Goal: Information Seeking & Learning: Check status

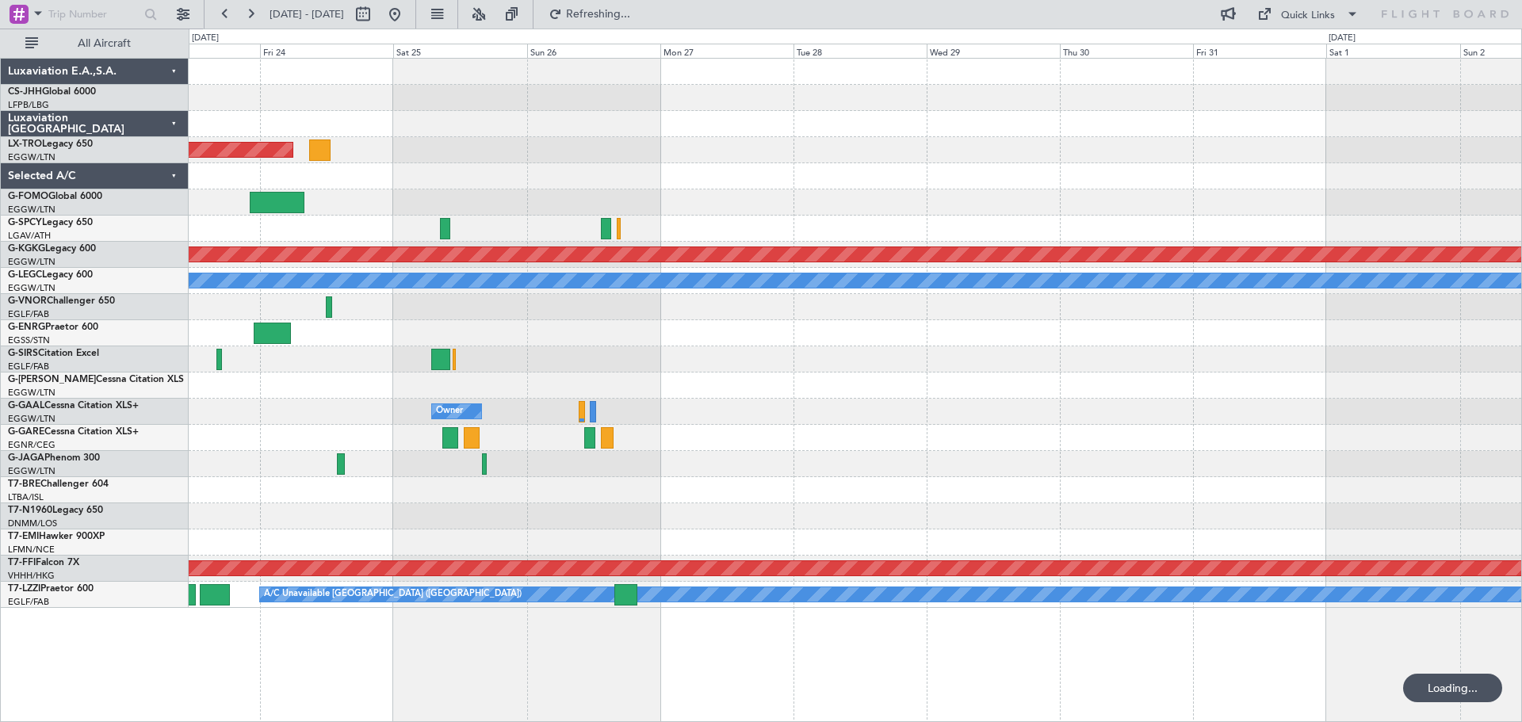
click at [551, 299] on div at bounding box center [855, 307] width 1333 height 26
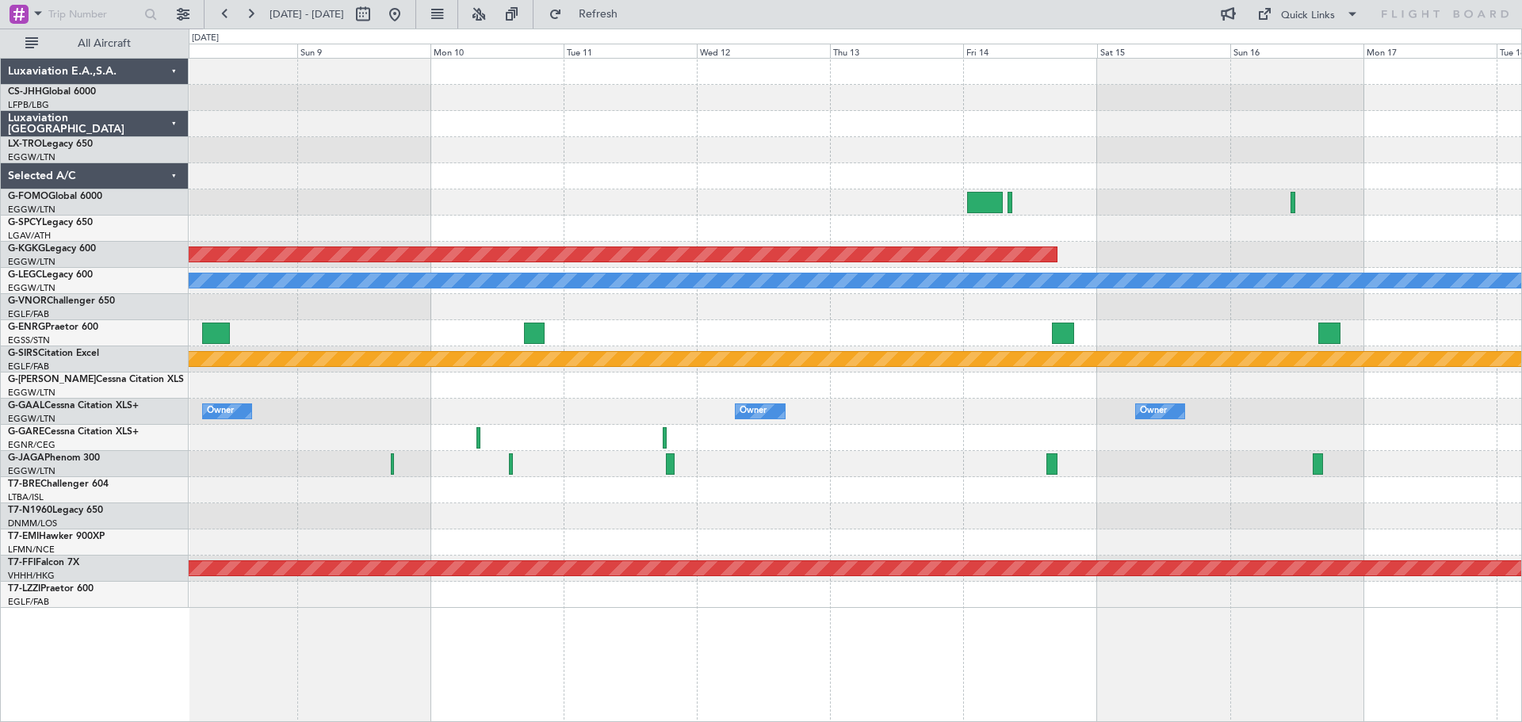
click at [494, 189] on div at bounding box center [855, 176] width 1333 height 26
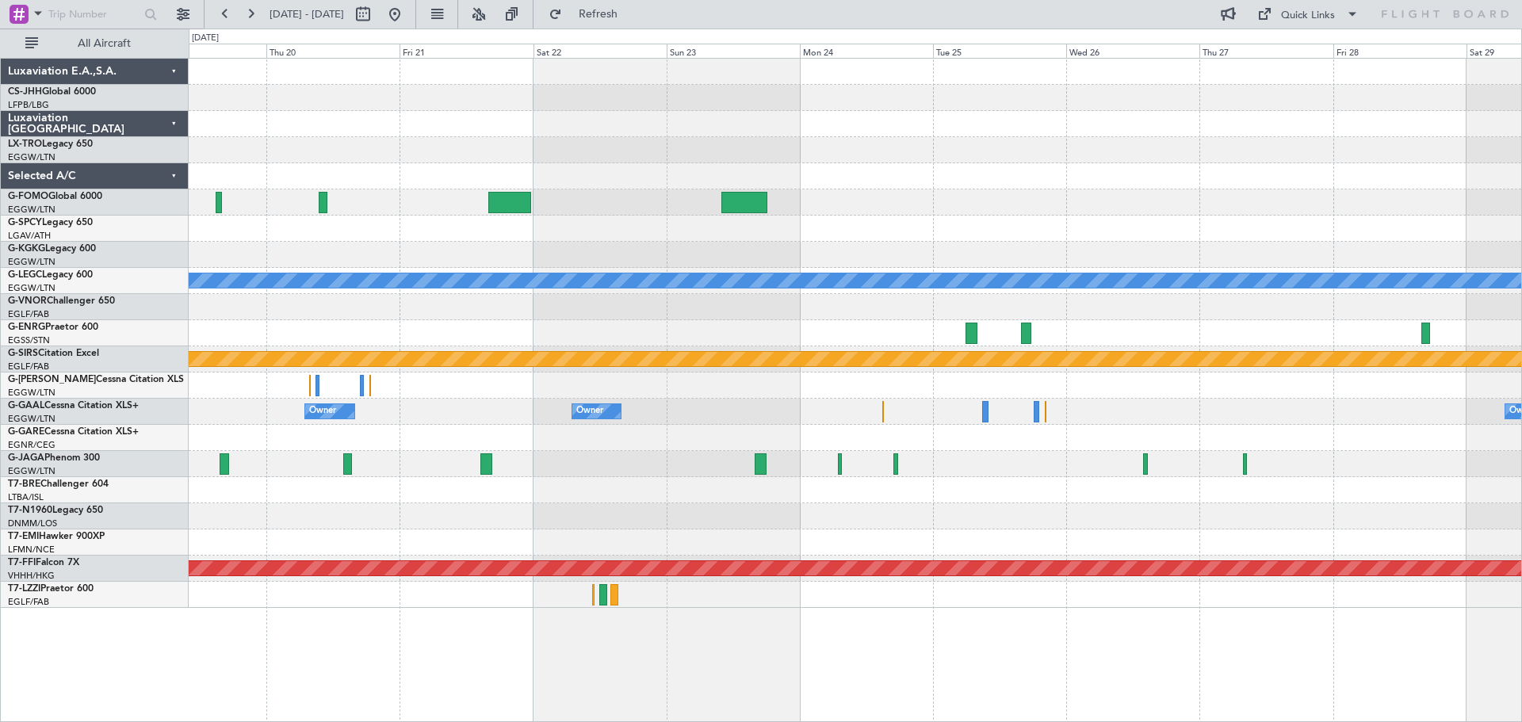
click at [469, 147] on div at bounding box center [855, 150] width 1333 height 26
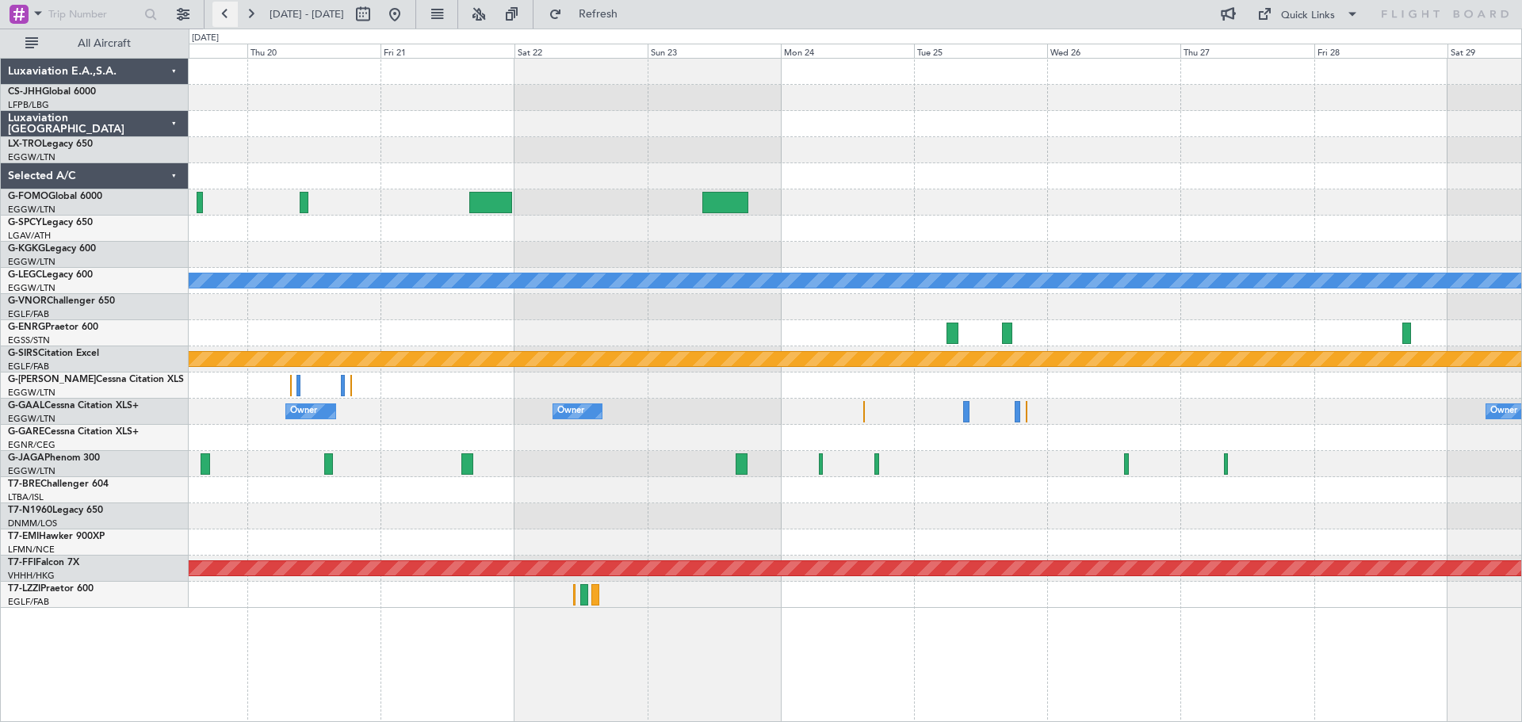
click at [224, 17] on button at bounding box center [224, 14] width 25 height 25
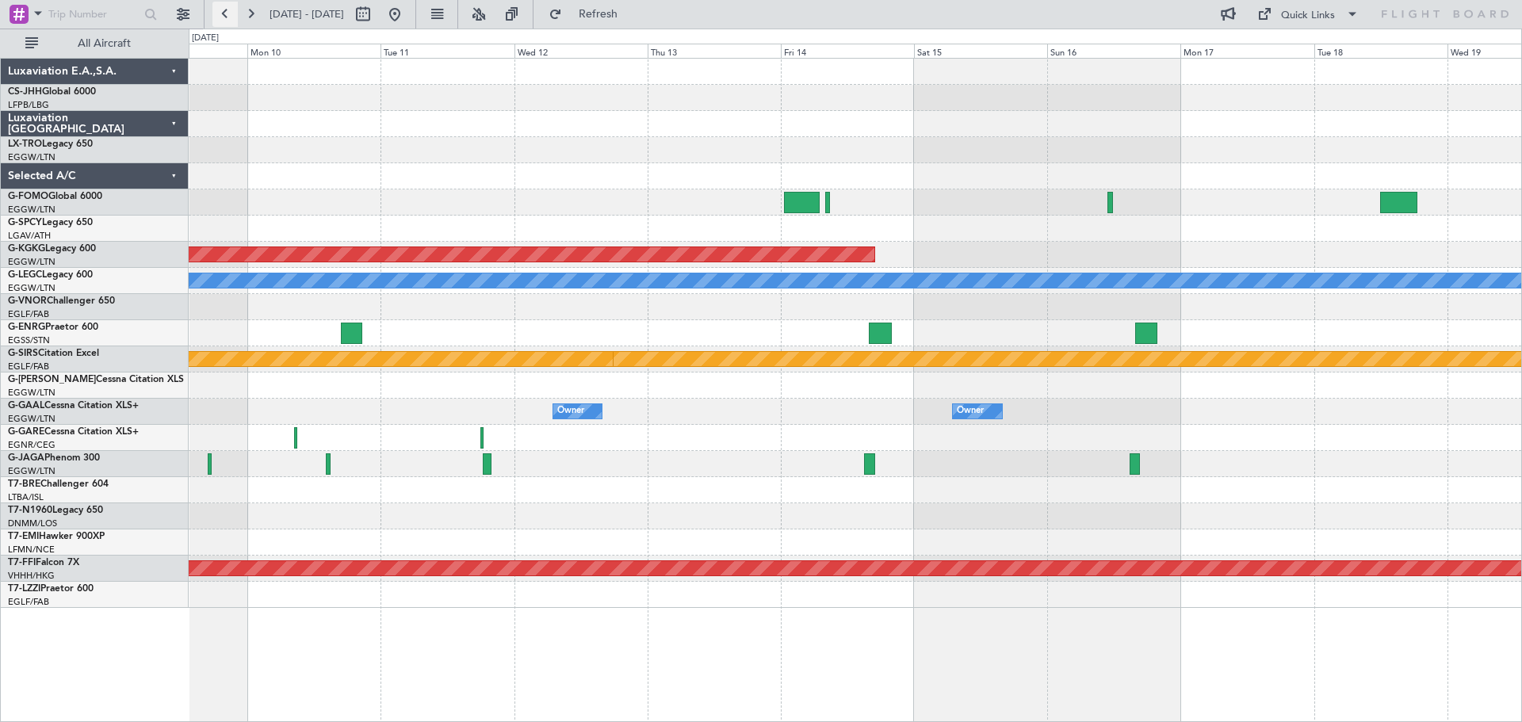
click at [224, 17] on button at bounding box center [224, 14] width 25 height 25
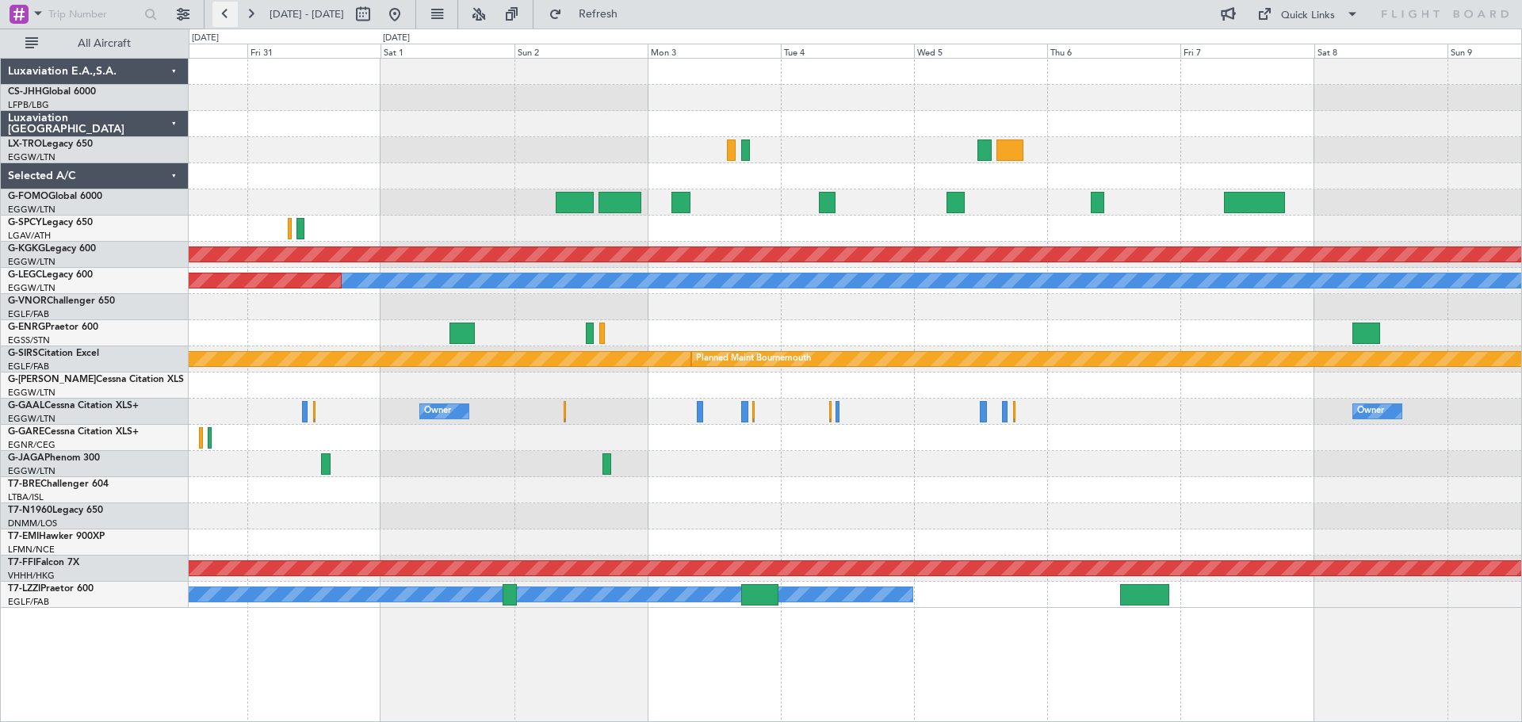
click at [224, 17] on button at bounding box center [224, 14] width 25 height 25
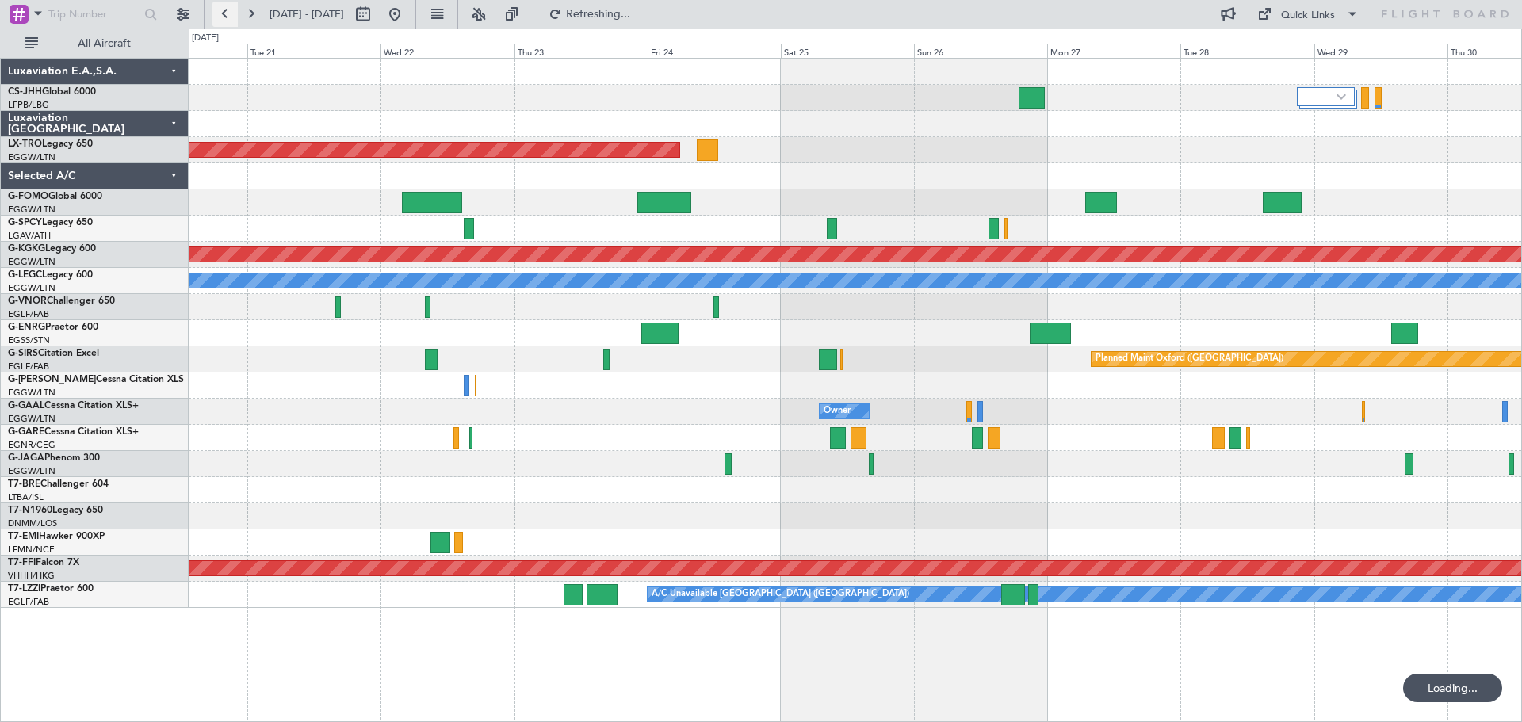
click at [224, 17] on button at bounding box center [224, 14] width 25 height 25
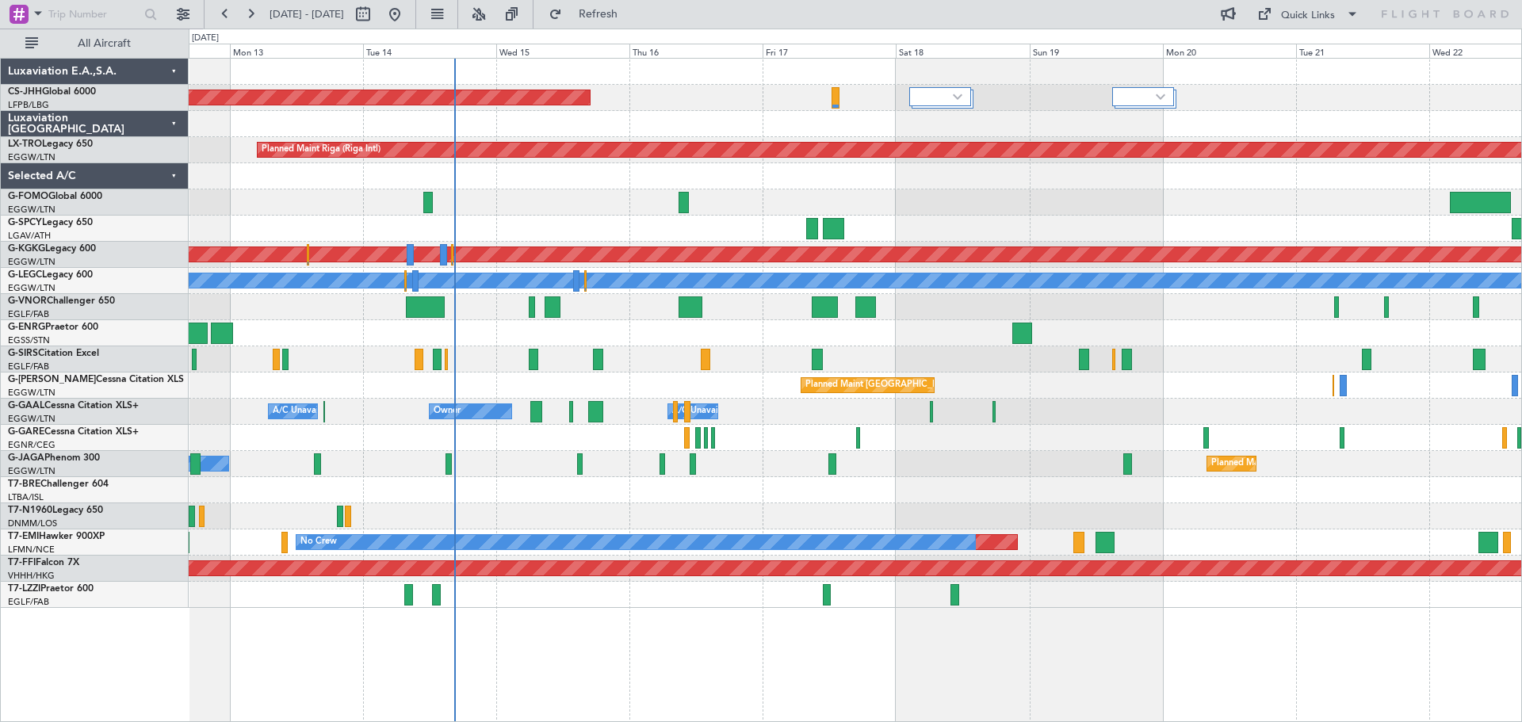
click at [1134, 216] on div "Planned Maint [GEOGRAPHIC_DATA] ([GEOGRAPHIC_DATA]) Planned Maint [GEOGRAPHIC_D…" at bounding box center [855, 333] width 1333 height 549
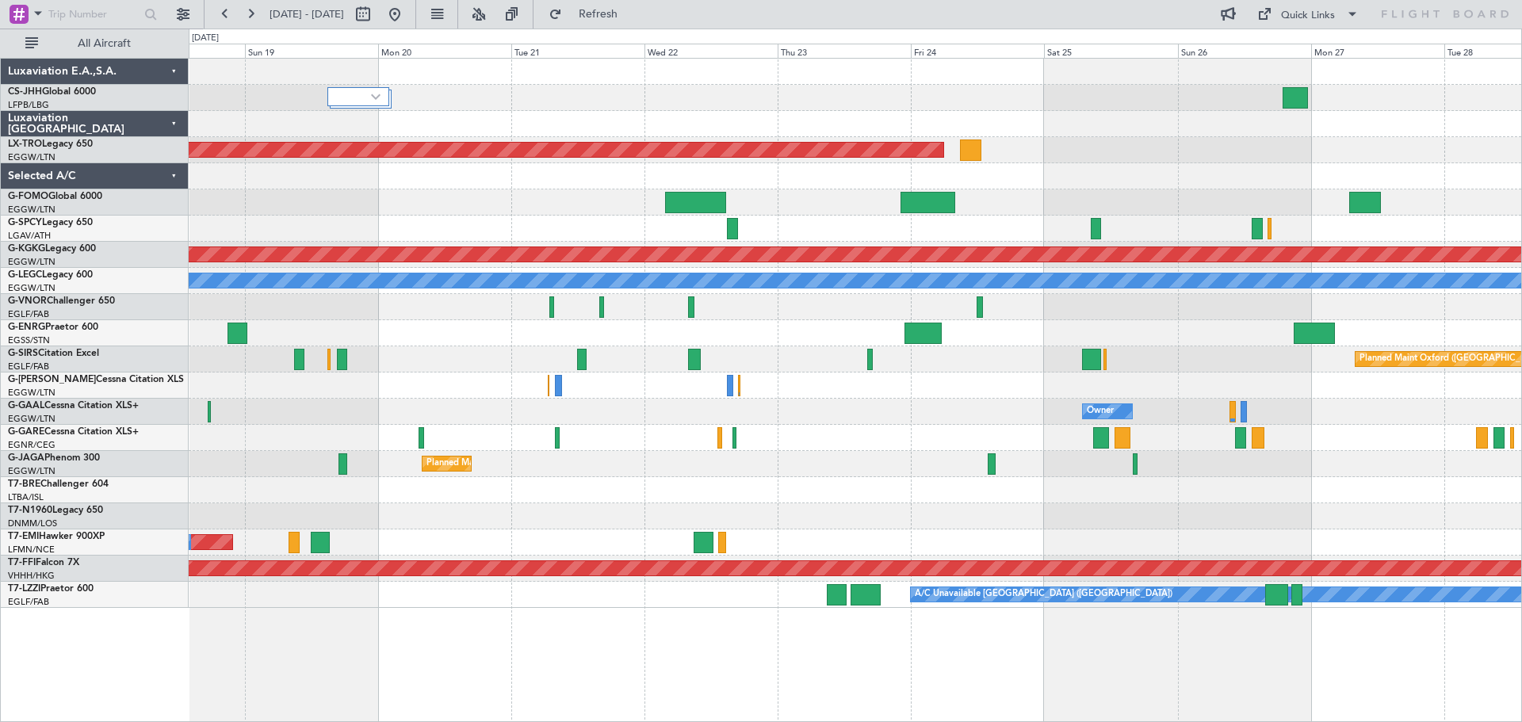
click at [581, 380] on div "Planned Maint Riga (Riga Intl) Planned Maint [GEOGRAPHIC_DATA] ([PERSON_NAME] I…" at bounding box center [855, 333] width 1333 height 549
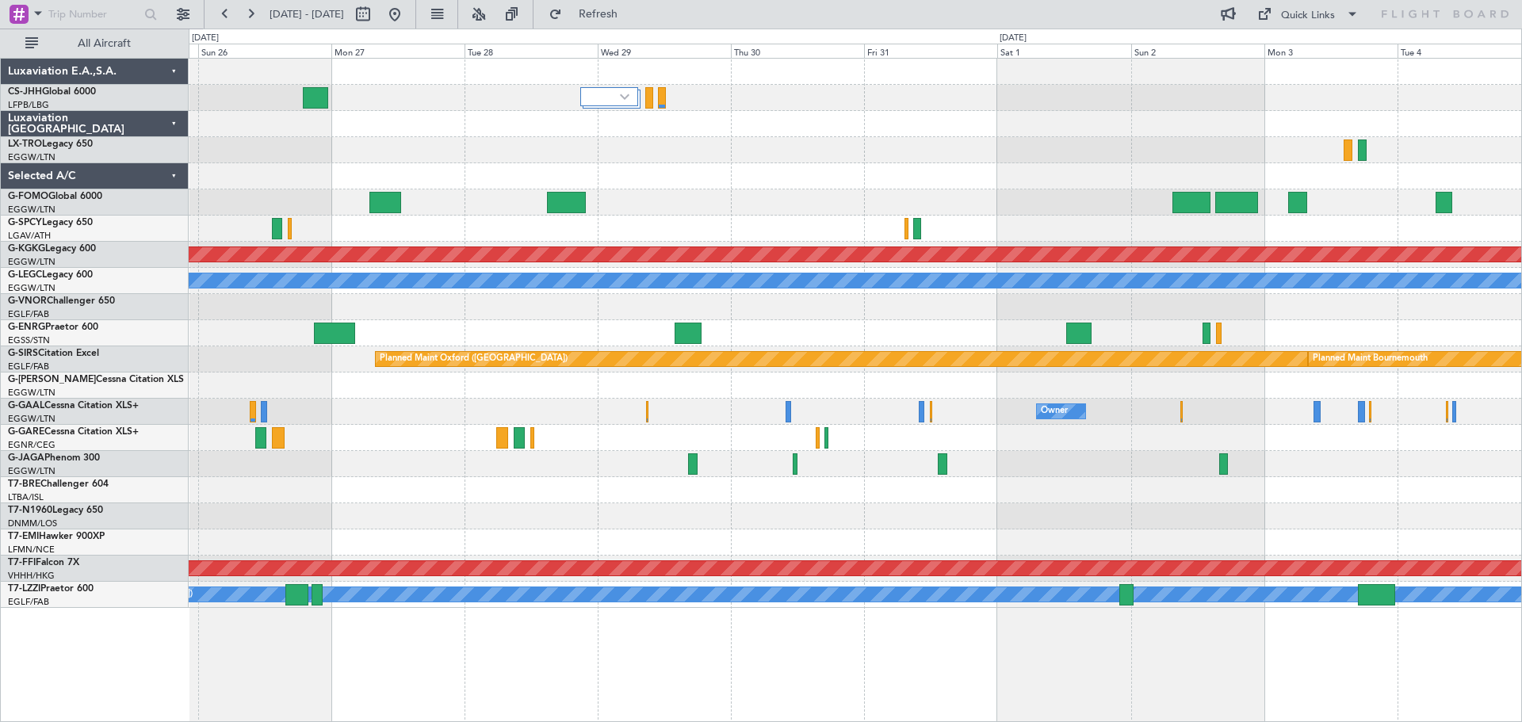
click at [869, 408] on div "Planned Maint Riga (Riga Intl) Planned Maint [GEOGRAPHIC_DATA] ([PERSON_NAME] I…" at bounding box center [855, 333] width 1333 height 549
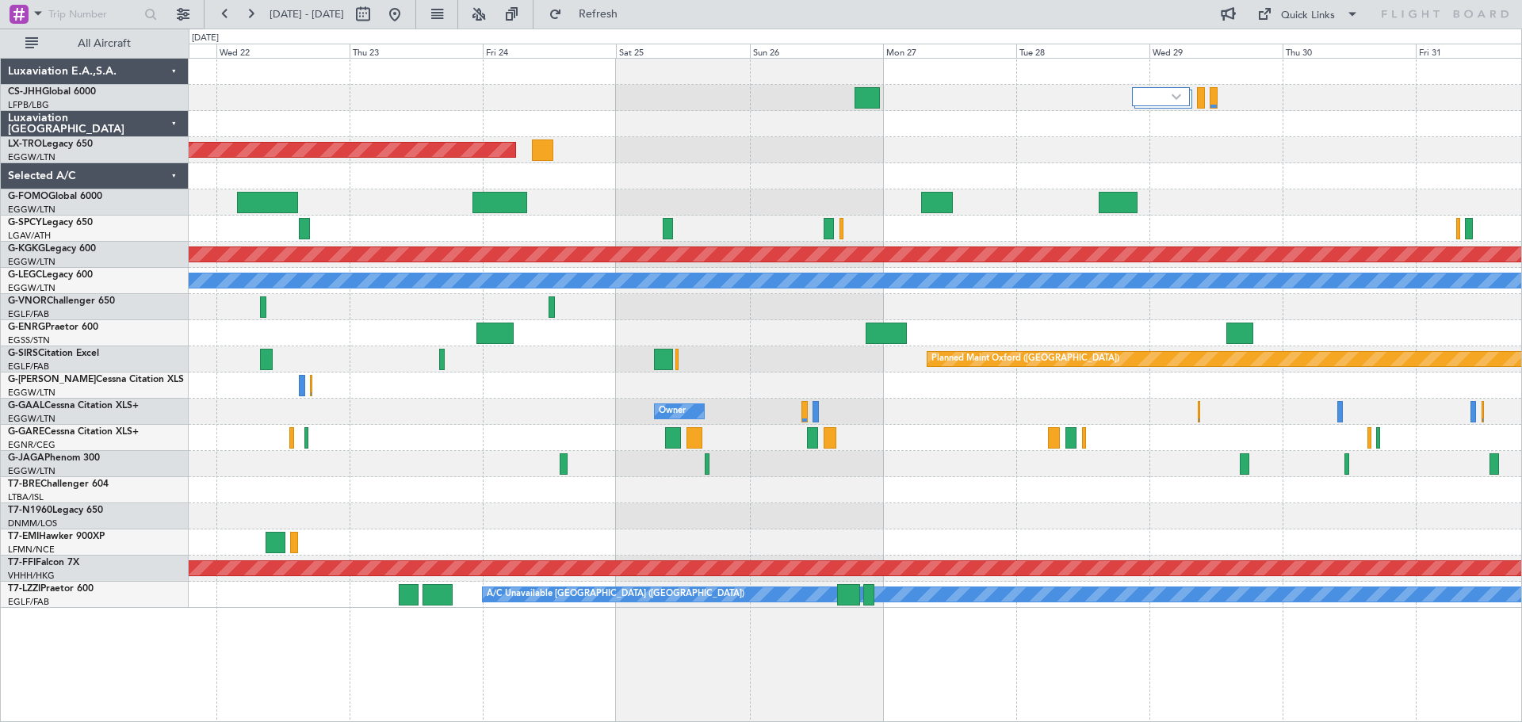
click at [1514, 432] on div "Planned Maint Riga (Riga Intl) Planned Maint [GEOGRAPHIC_DATA] ([PERSON_NAME] I…" at bounding box center [855, 333] width 1333 height 549
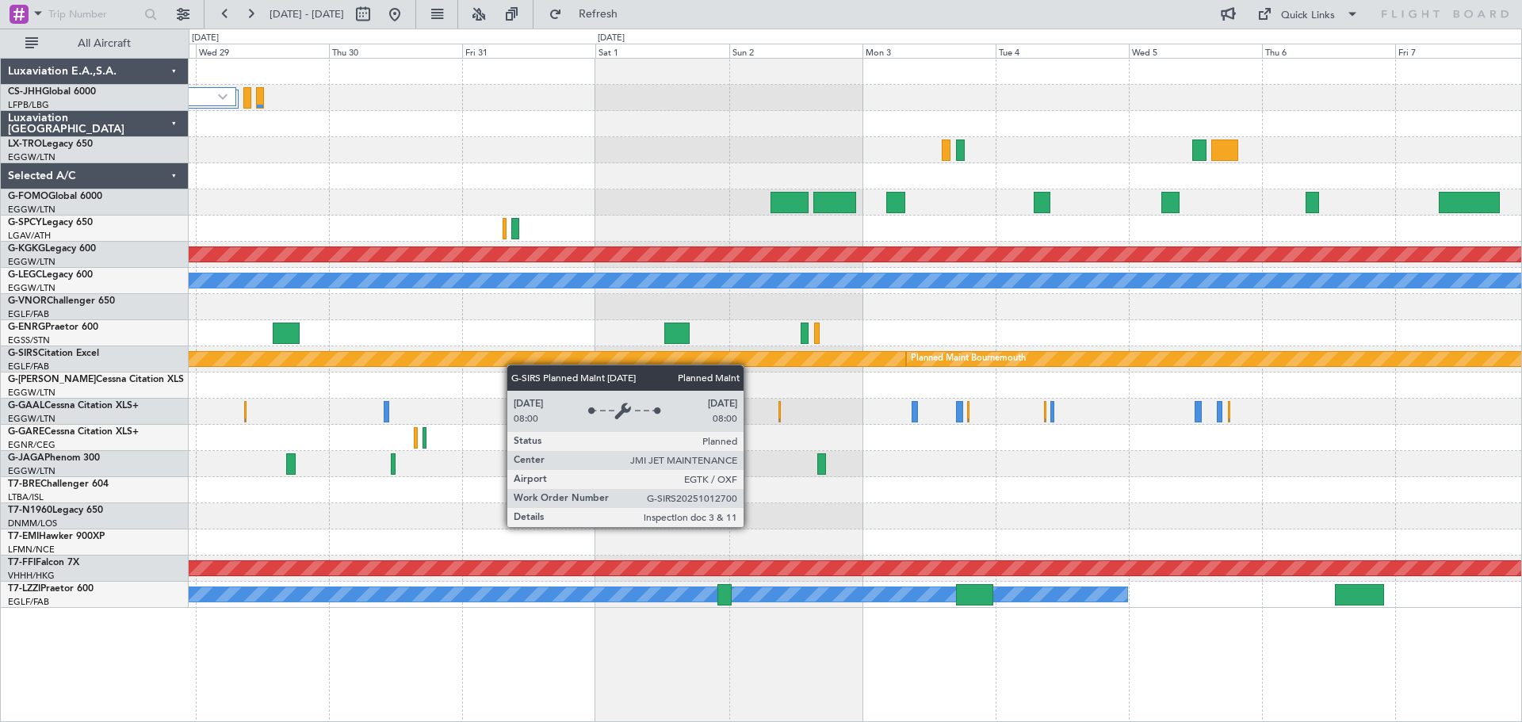
click at [445, 358] on div "Planned Maint Athens ([PERSON_NAME] Intl) Planned Maint [GEOGRAPHIC_DATA] ([GEO…" at bounding box center [855, 333] width 1333 height 549
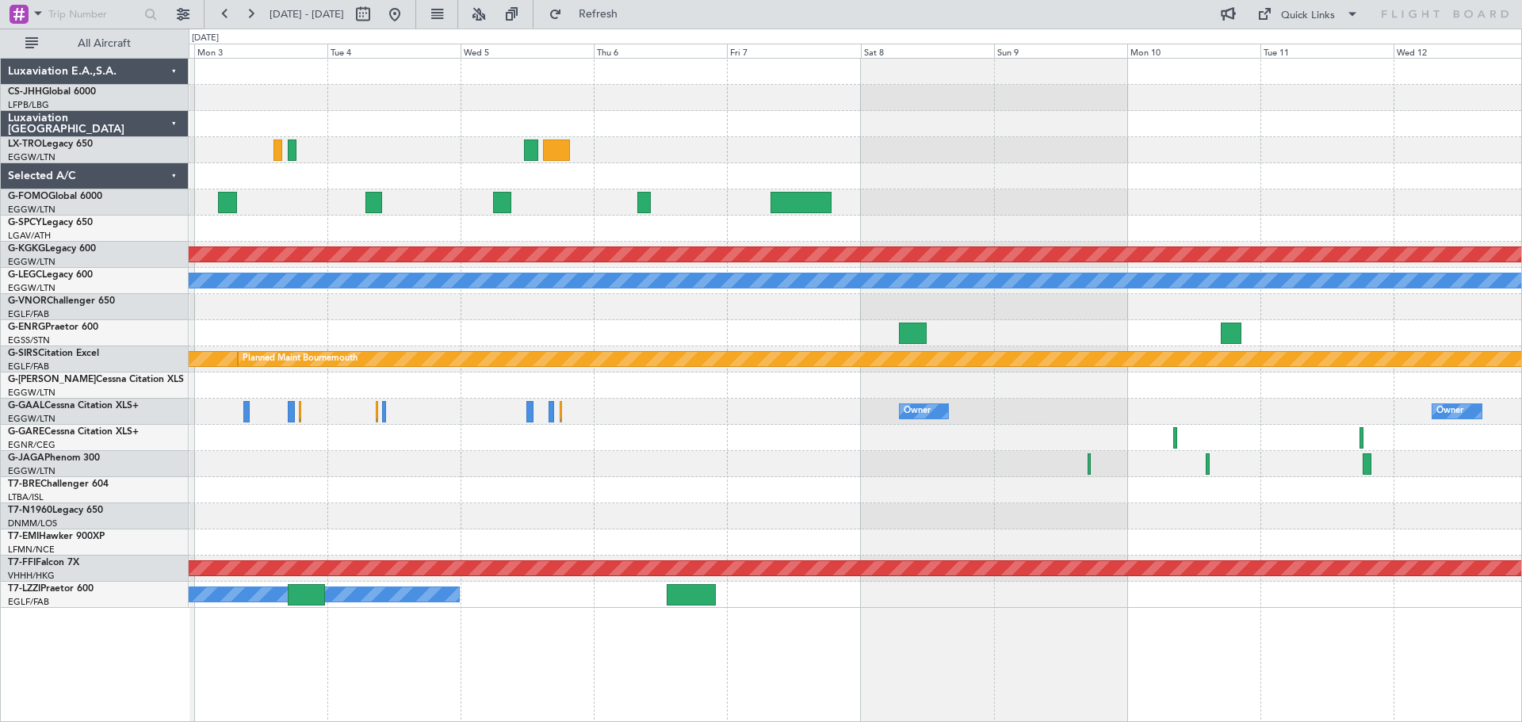
click at [690, 401] on div "Owner Owner Owner Owner" at bounding box center [855, 412] width 1333 height 26
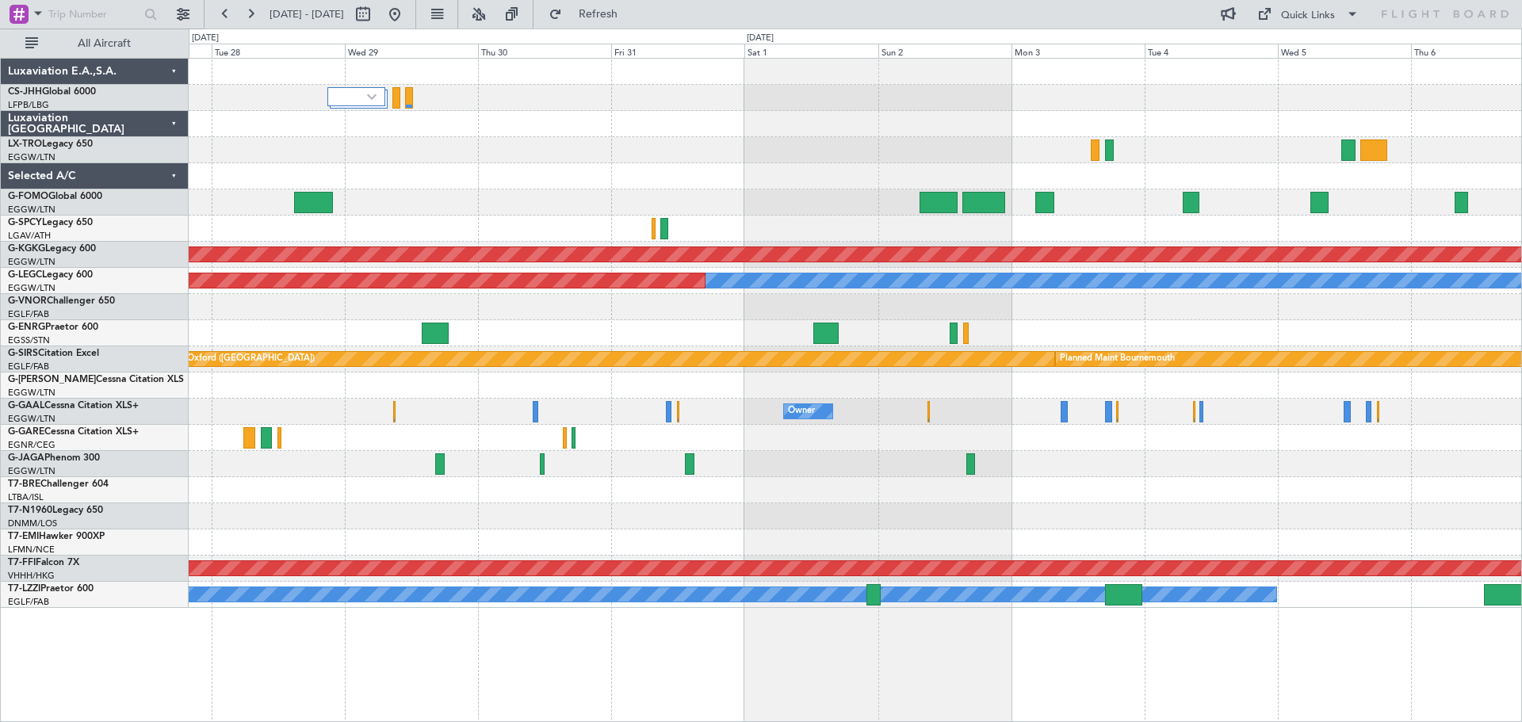
click at [1161, 403] on div "Owner Owner Owner" at bounding box center [855, 412] width 1333 height 26
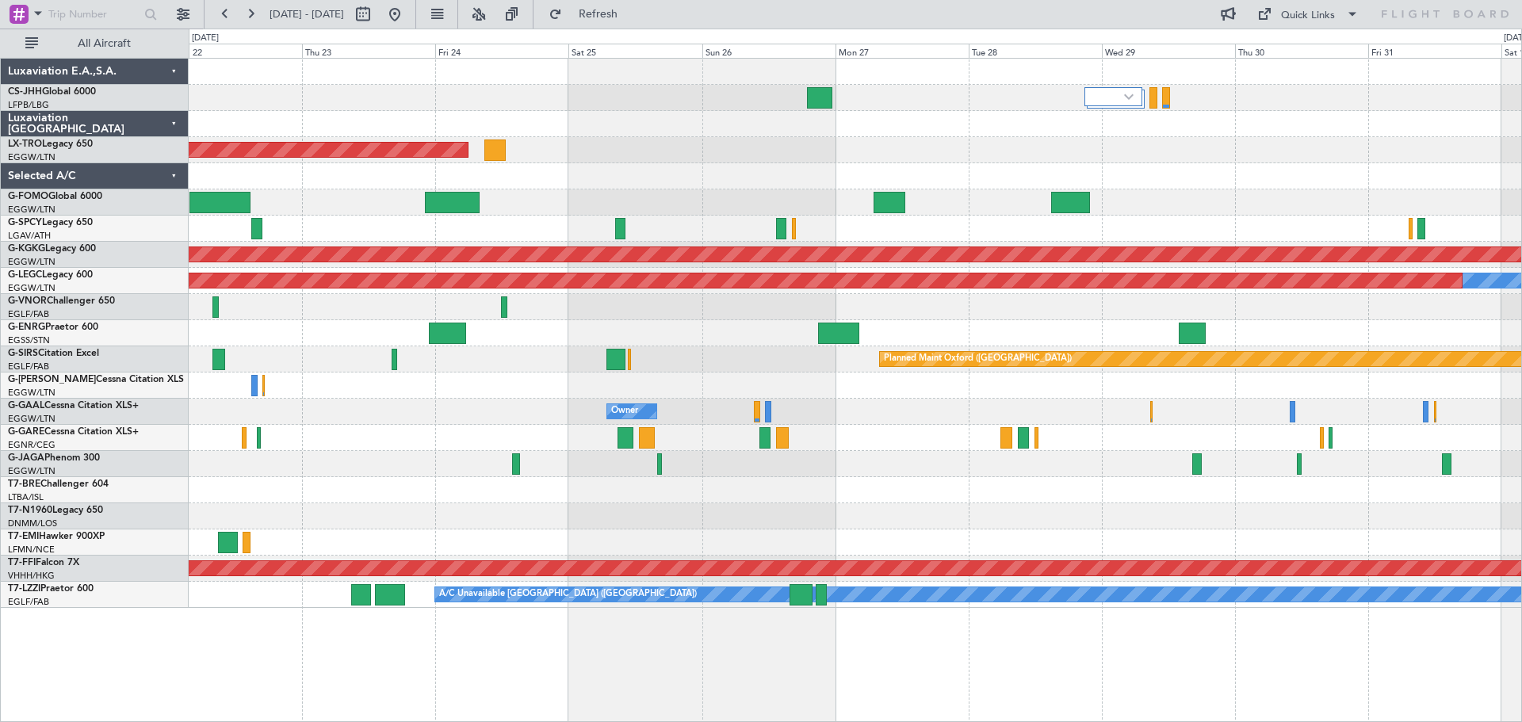
click at [1031, 396] on div at bounding box center [855, 386] width 1333 height 26
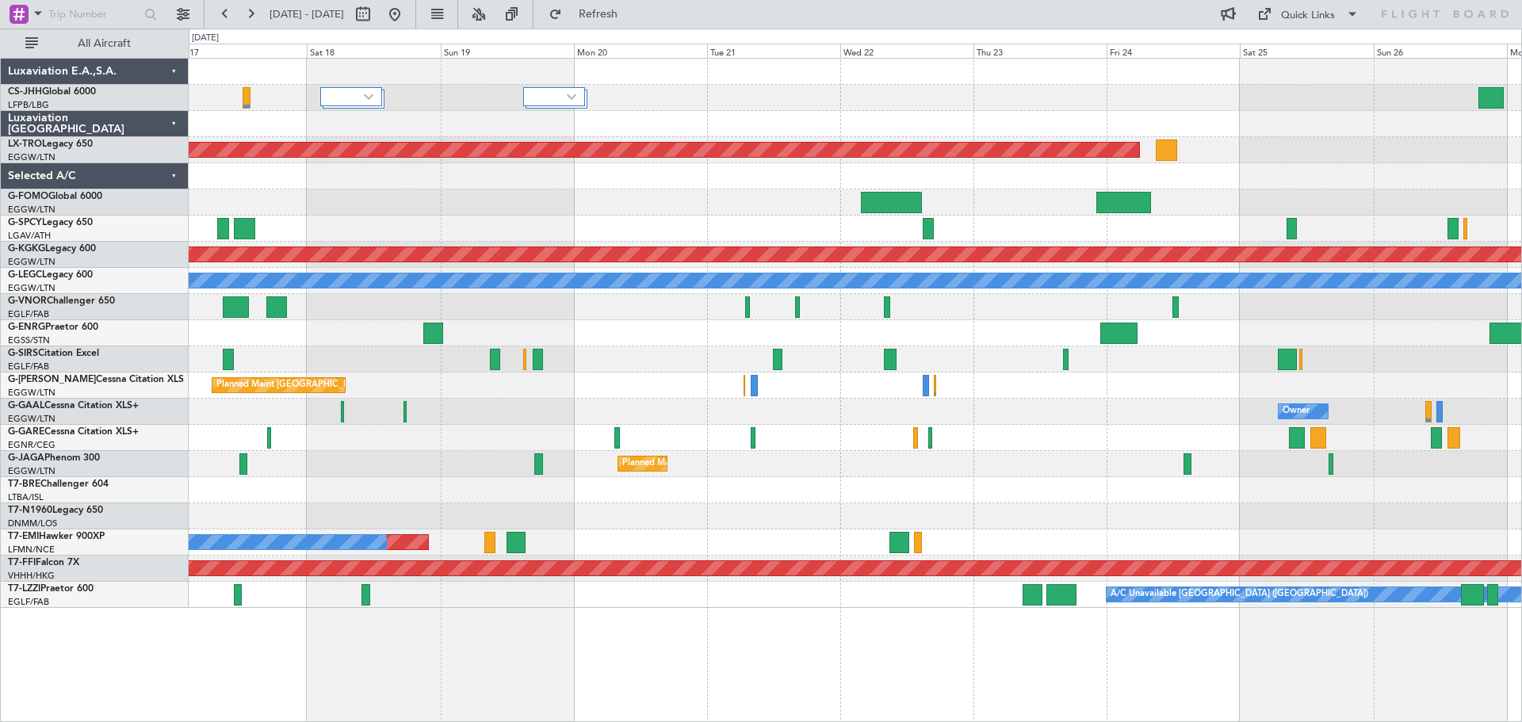
click at [1082, 394] on div "Planned Maint [GEOGRAPHIC_DATA] ([GEOGRAPHIC_DATA])" at bounding box center [855, 386] width 1333 height 26
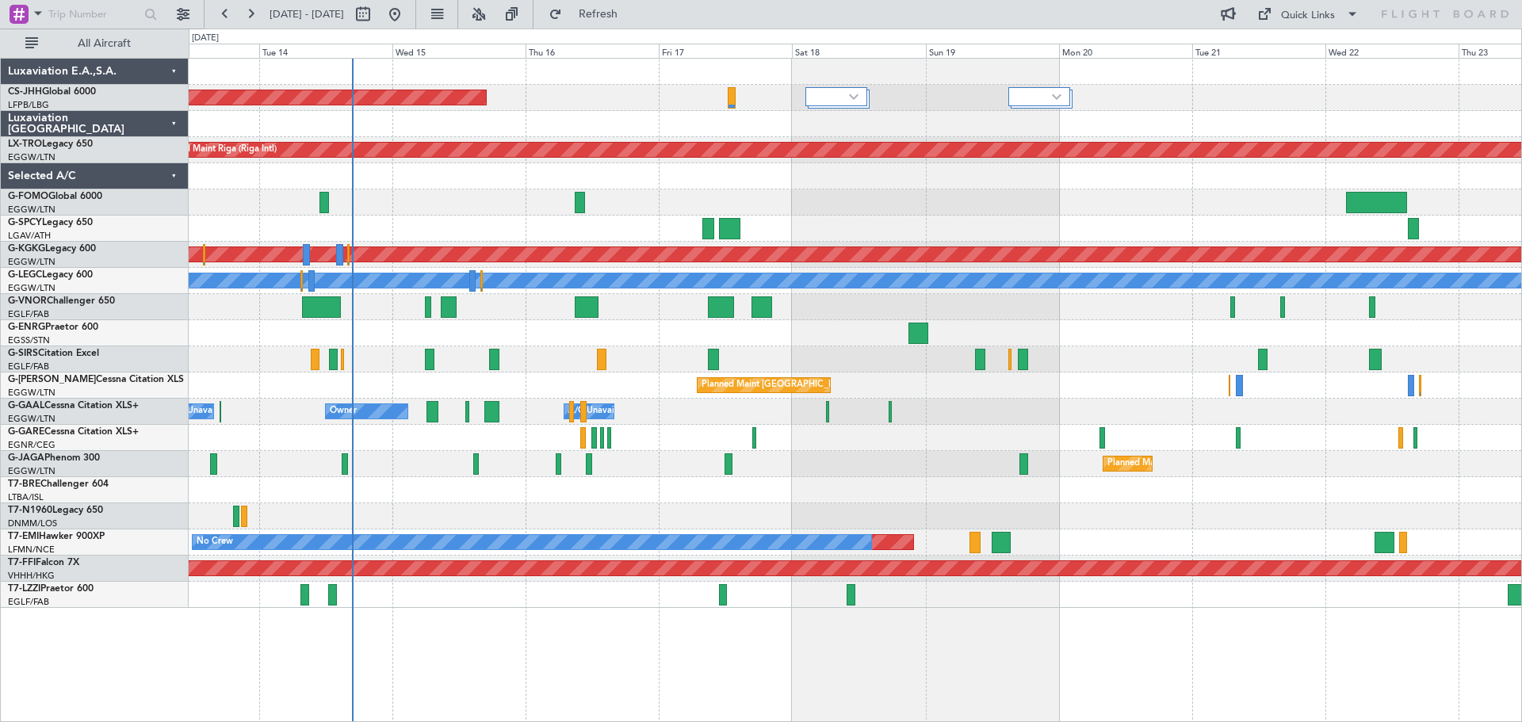
click at [827, 174] on div at bounding box center [855, 176] width 1333 height 26
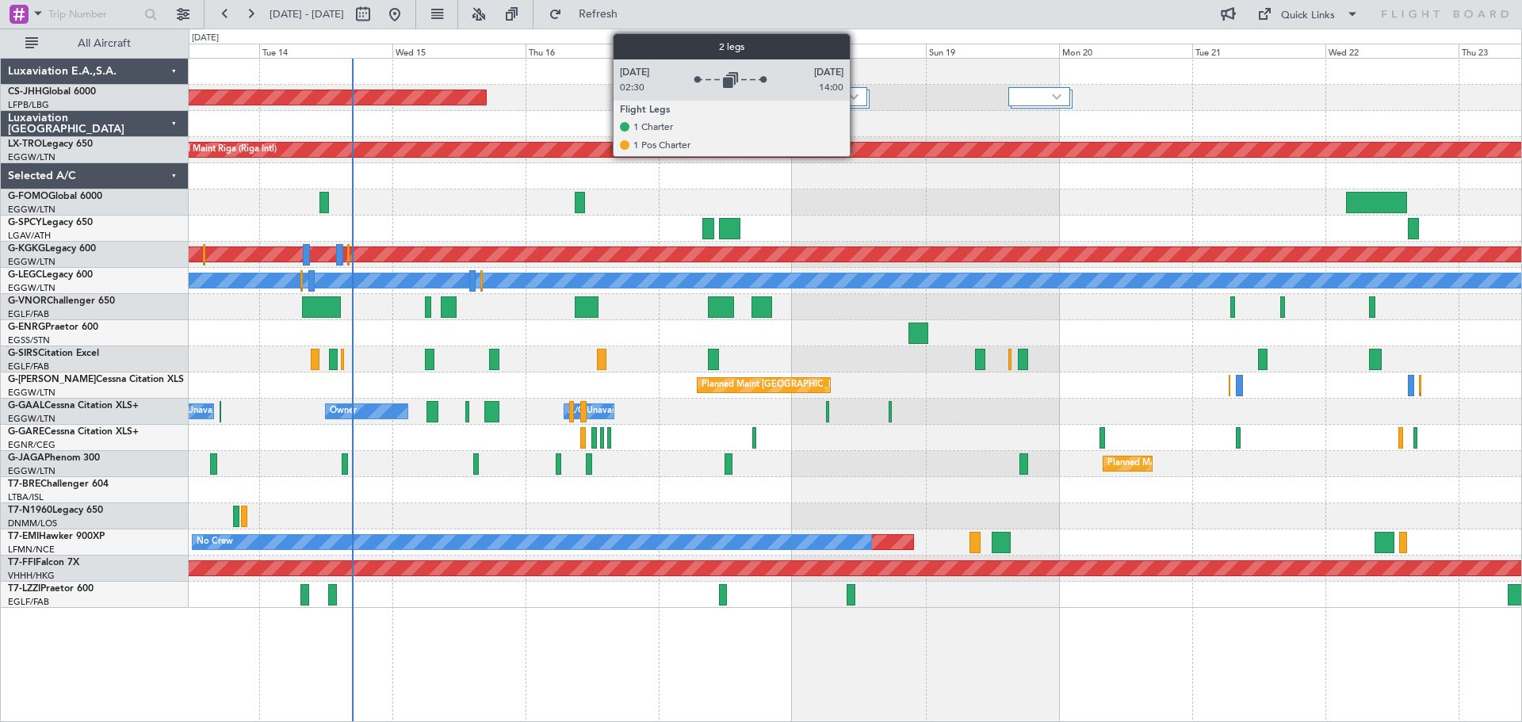
click at [857, 93] on div at bounding box center [837, 96] width 62 height 19
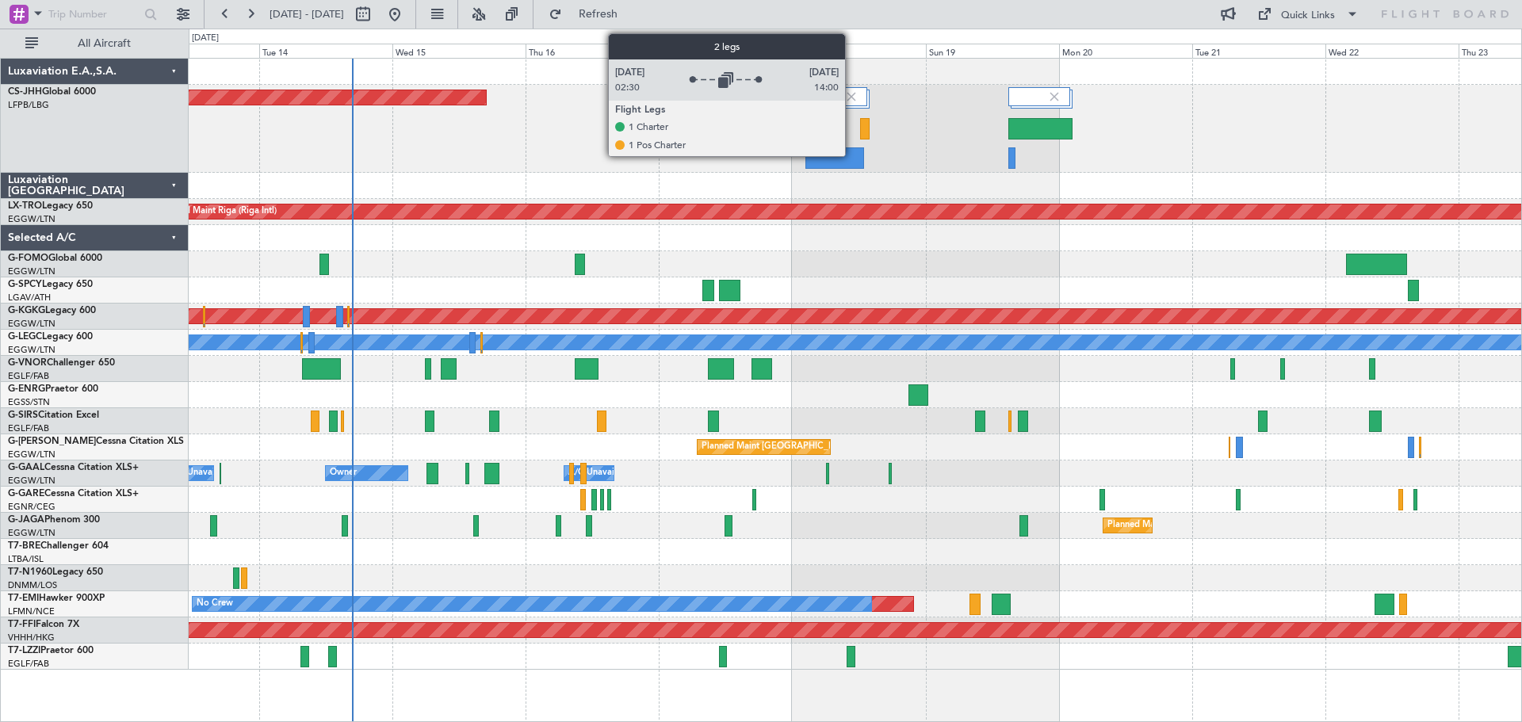
click at [852, 90] on img at bounding box center [851, 97] width 14 height 14
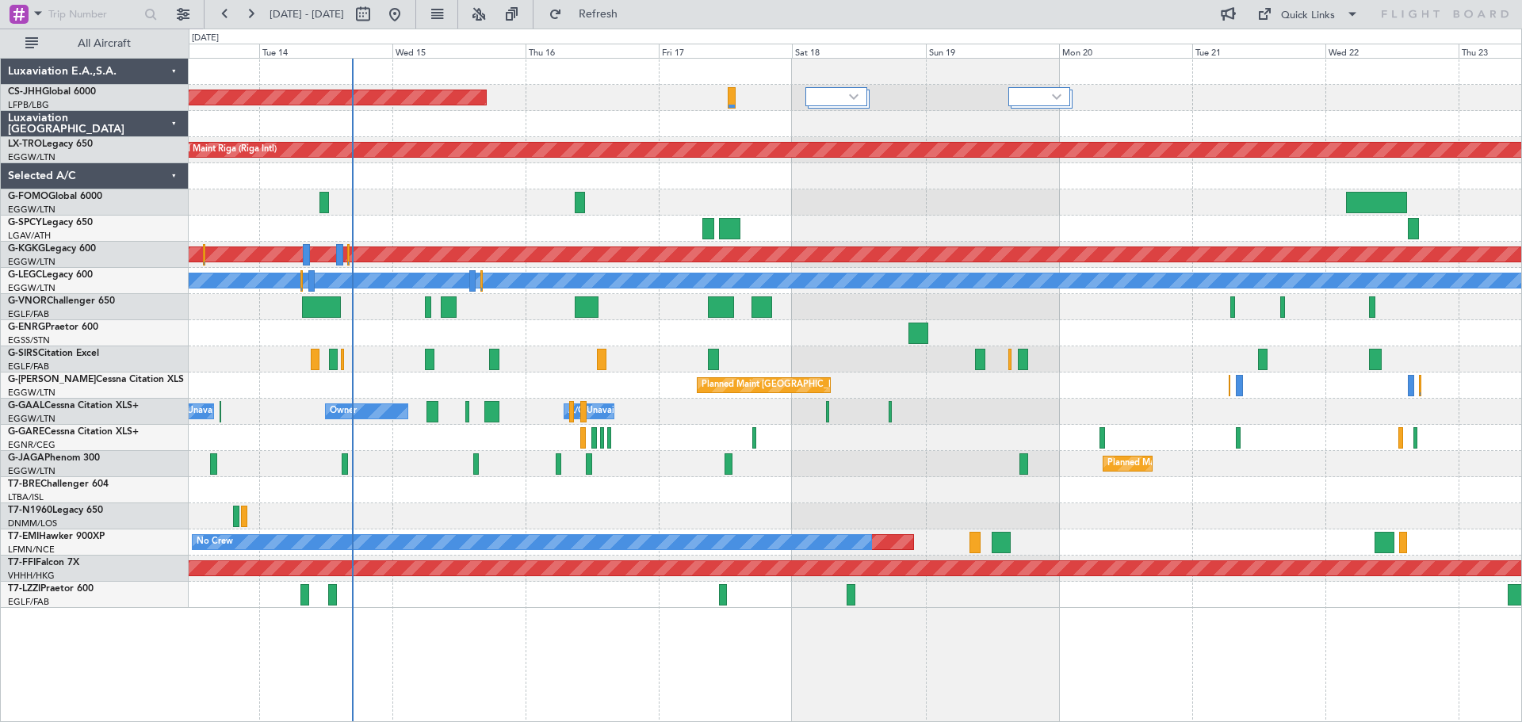
click at [588, 87] on div "Planned Maint [GEOGRAPHIC_DATA] ([GEOGRAPHIC_DATA])" at bounding box center [855, 98] width 1333 height 26
